Goal: Transaction & Acquisition: Purchase product/service

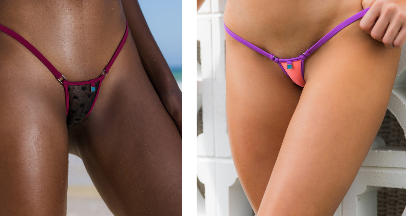
scroll to position [1531, 0]
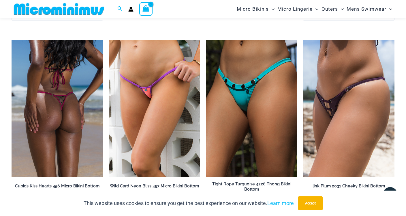
click at [90, 116] on img at bounding box center [58, 108] width 92 height 137
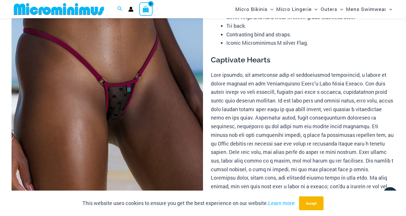
scroll to position [88, 0]
